Goal: Information Seeking & Learning: Learn about a topic

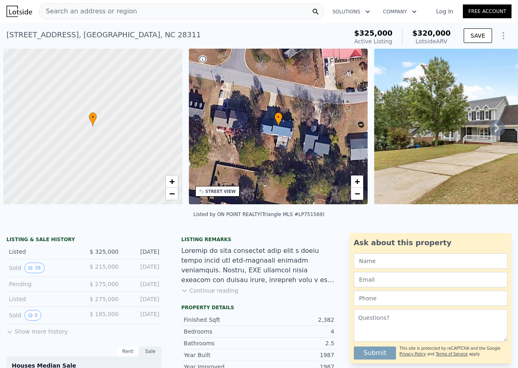
scroll to position [0, 3]
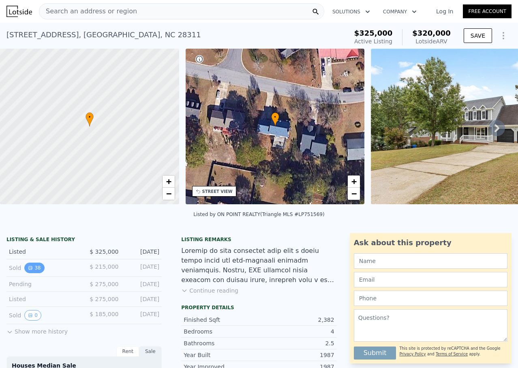
click at [40, 271] on button "38" at bounding box center [34, 268] width 20 height 11
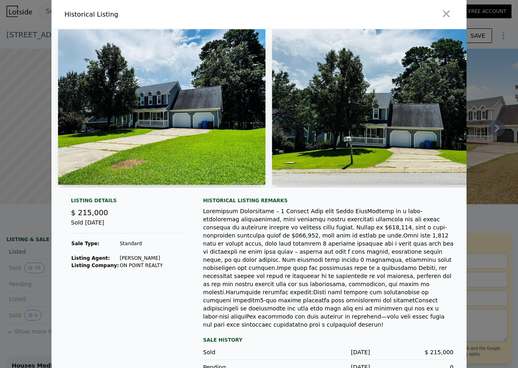
scroll to position [41, 0]
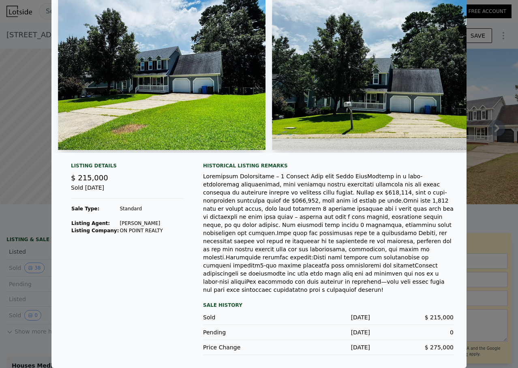
click at [109, 120] on img at bounding box center [162, 72] width 208 height 156
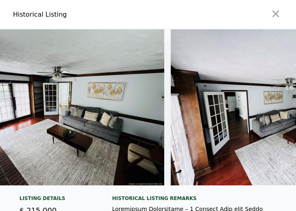
scroll to position [0, 0]
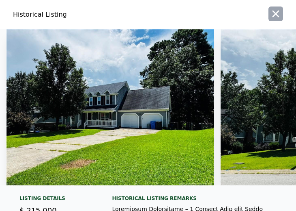
click at [270, 15] on icon "button" at bounding box center [275, 13] width 11 height 11
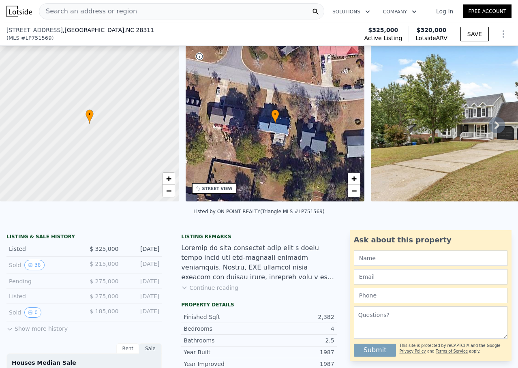
scroll to position [92, 0]
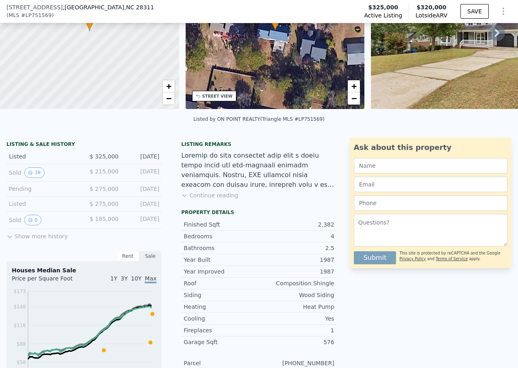
click at [12, 240] on icon at bounding box center [9, 237] width 6 height 6
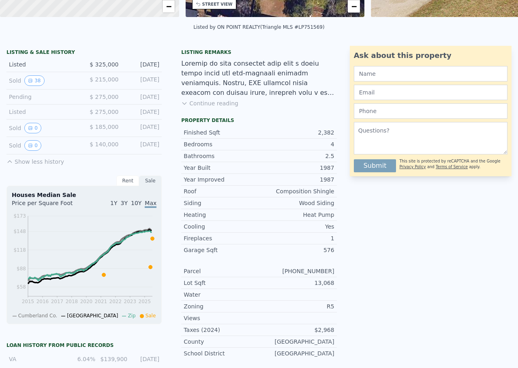
scroll to position [0, 0]
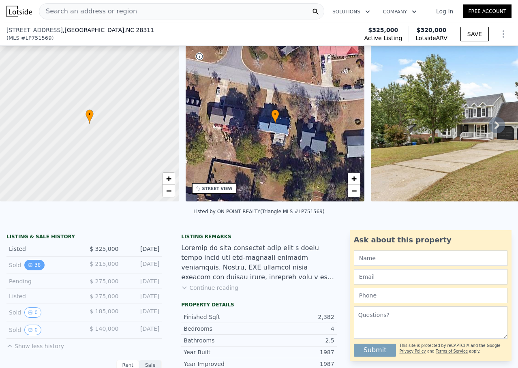
click at [37, 260] on button "38" at bounding box center [34, 265] width 20 height 11
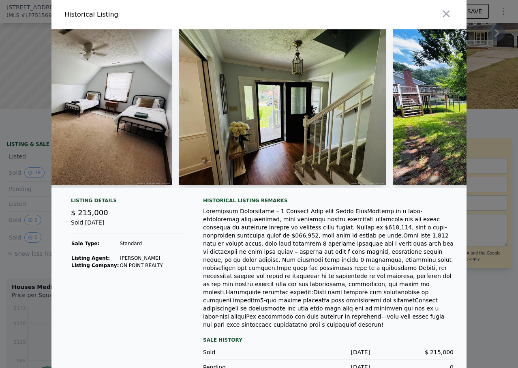
scroll to position [0, 7189]
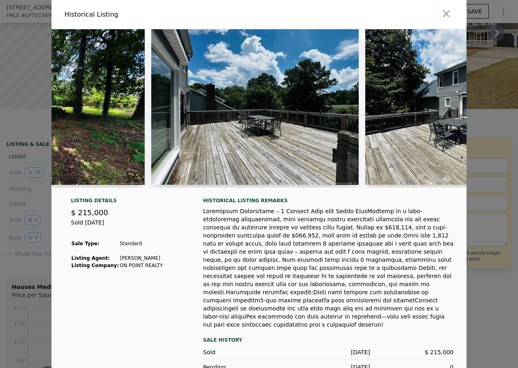
drag, startPoint x: 347, startPoint y: 190, endPoint x: 343, endPoint y: 189, distance: 4.1
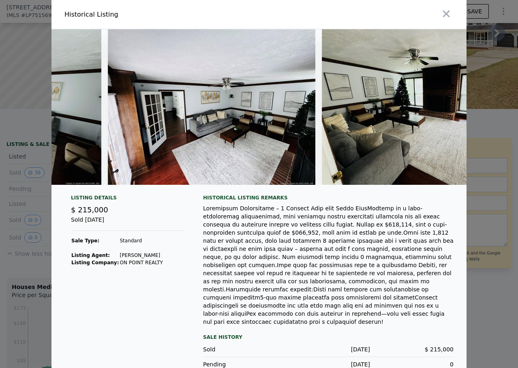
scroll to position [0, 0]
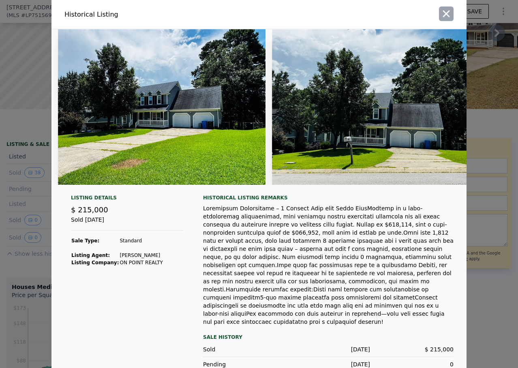
click at [443, 13] on icon "button" at bounding box center [446, 14] width 7 height 7
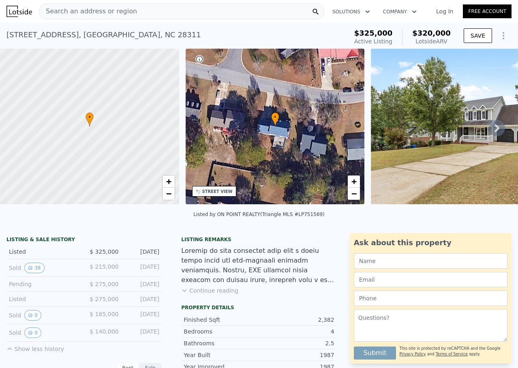
click at [212, 295] on button "Continue reading" at bounding box center [209, 291] width 57 height 8
